Goal: Navigation & Orientation: Find specific page/section

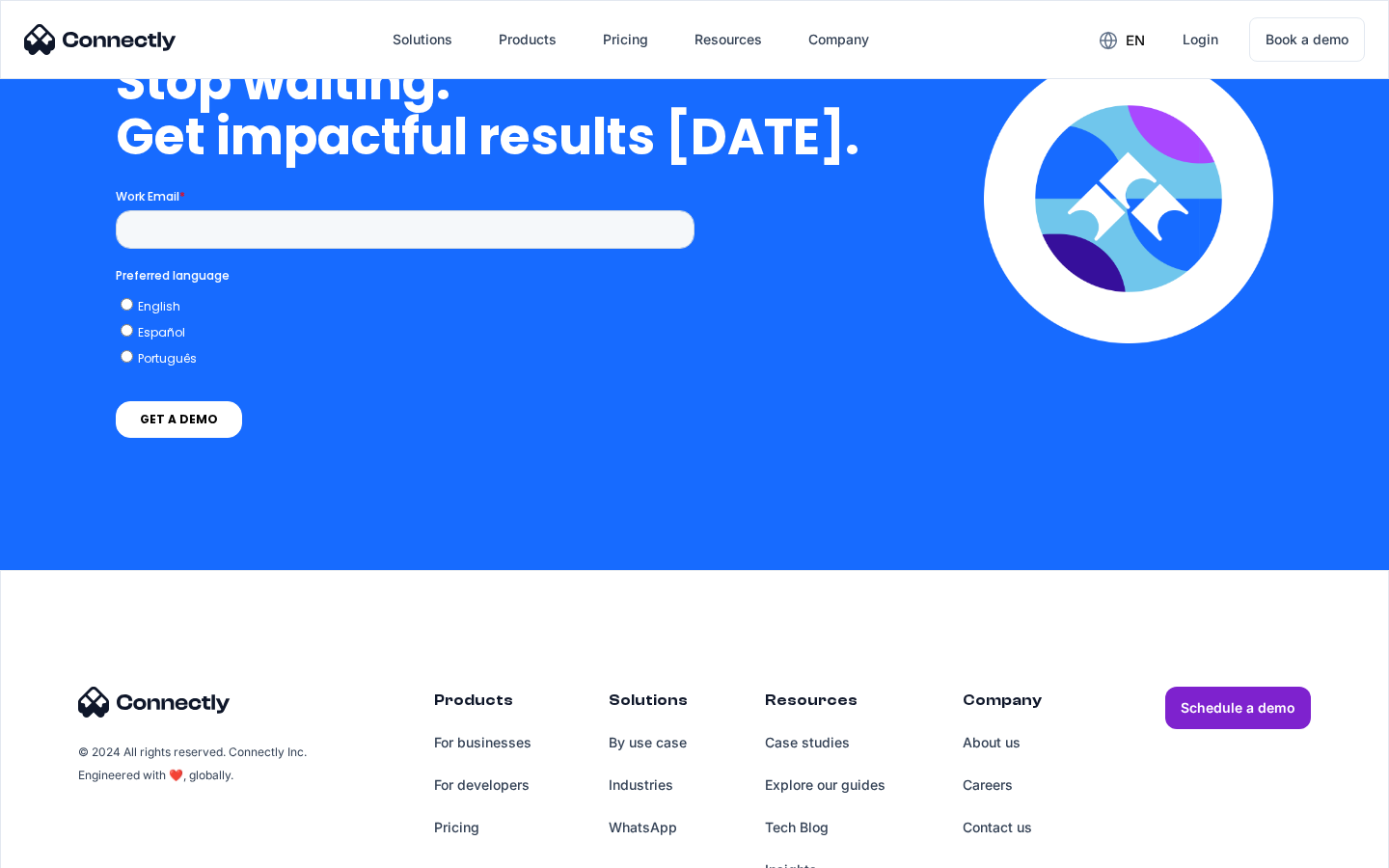
scroll to position [7932, 0]
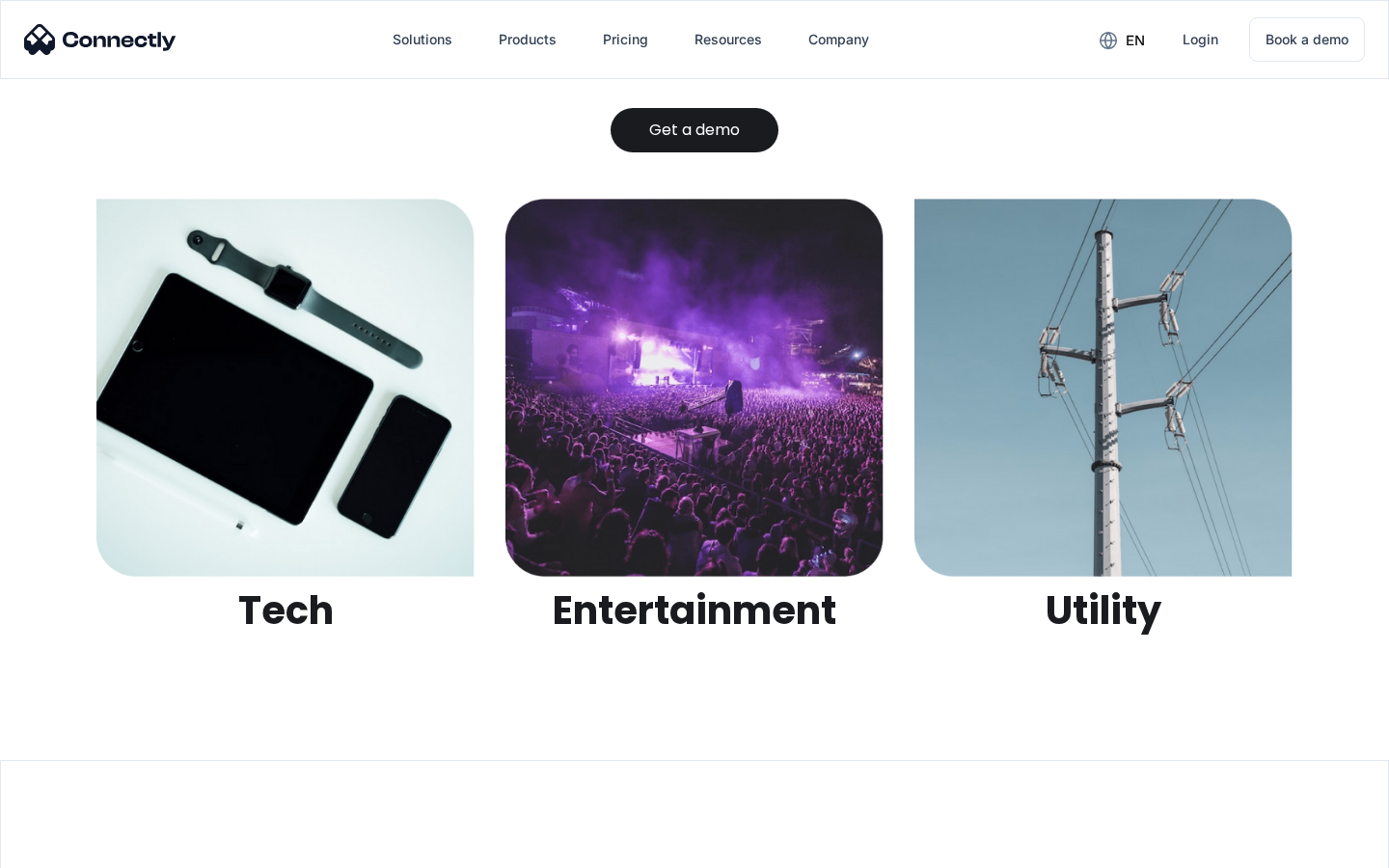
scroll to position [6085, 0]
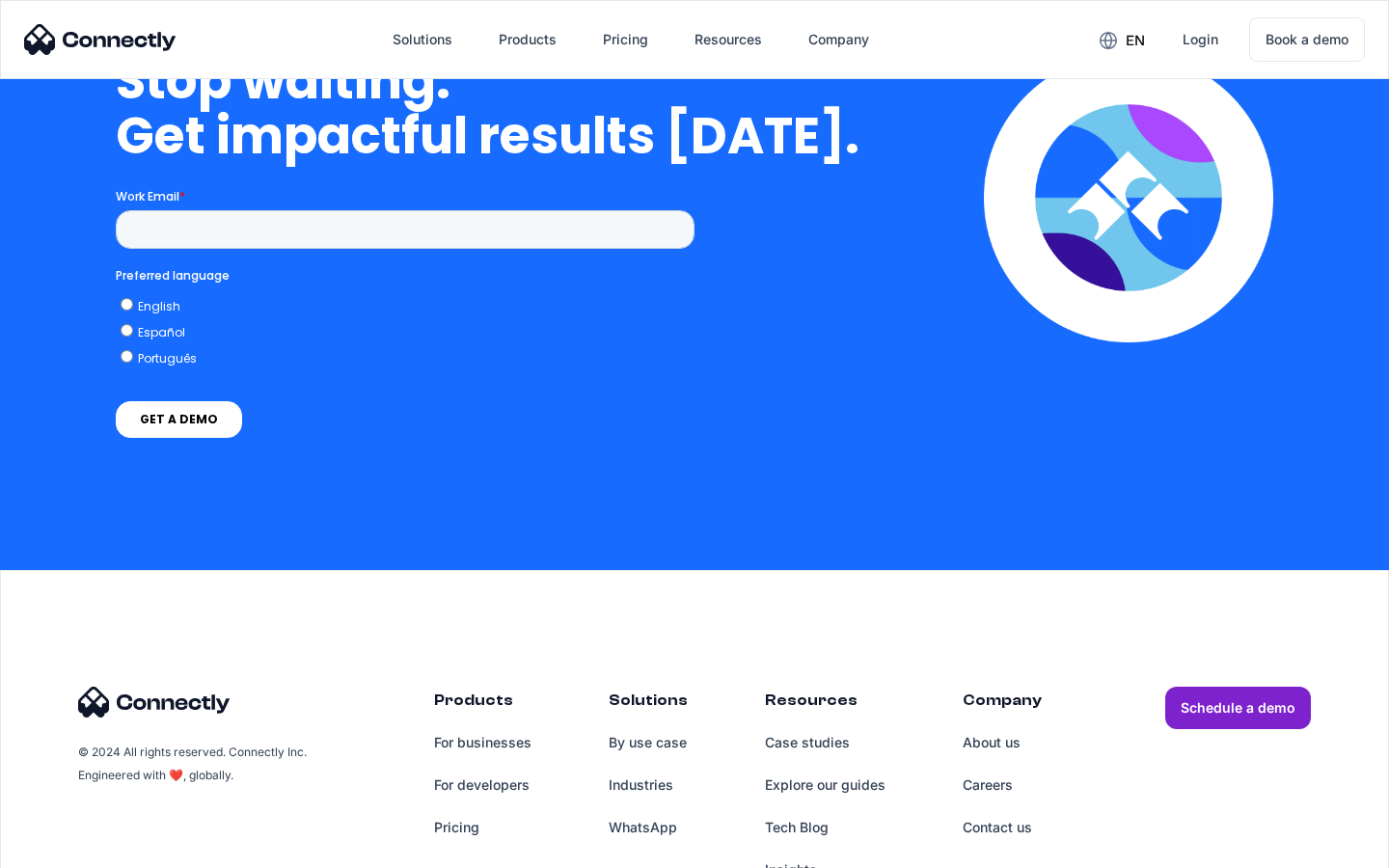
scroll to position [5607, 0]
